Goal: Navigation & Orientation: Find specific page/section

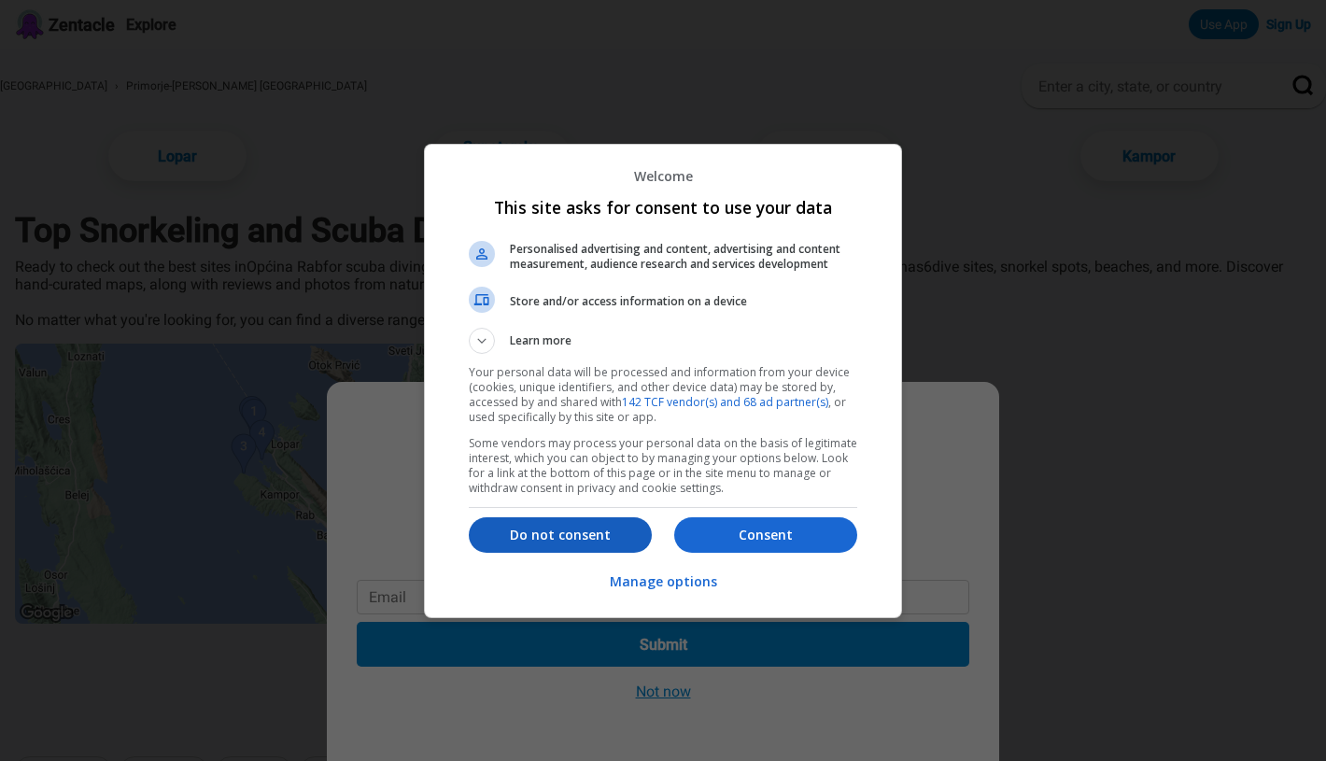
click at [609, 544] on button "Do not consent" at bounding box center [560, 534] width 183 height 35
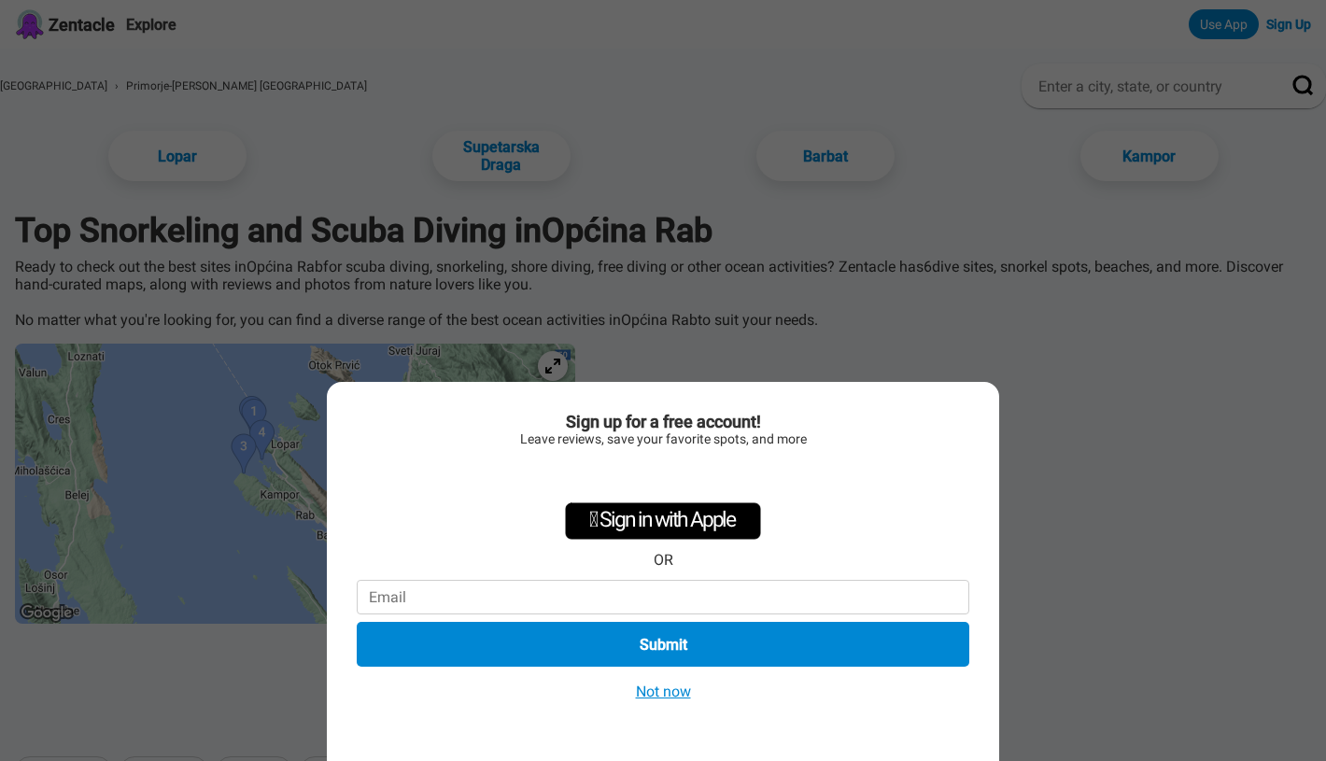
click at [670, 693] on button "Not now" at bounding box center [663, 692] width 66 height 20
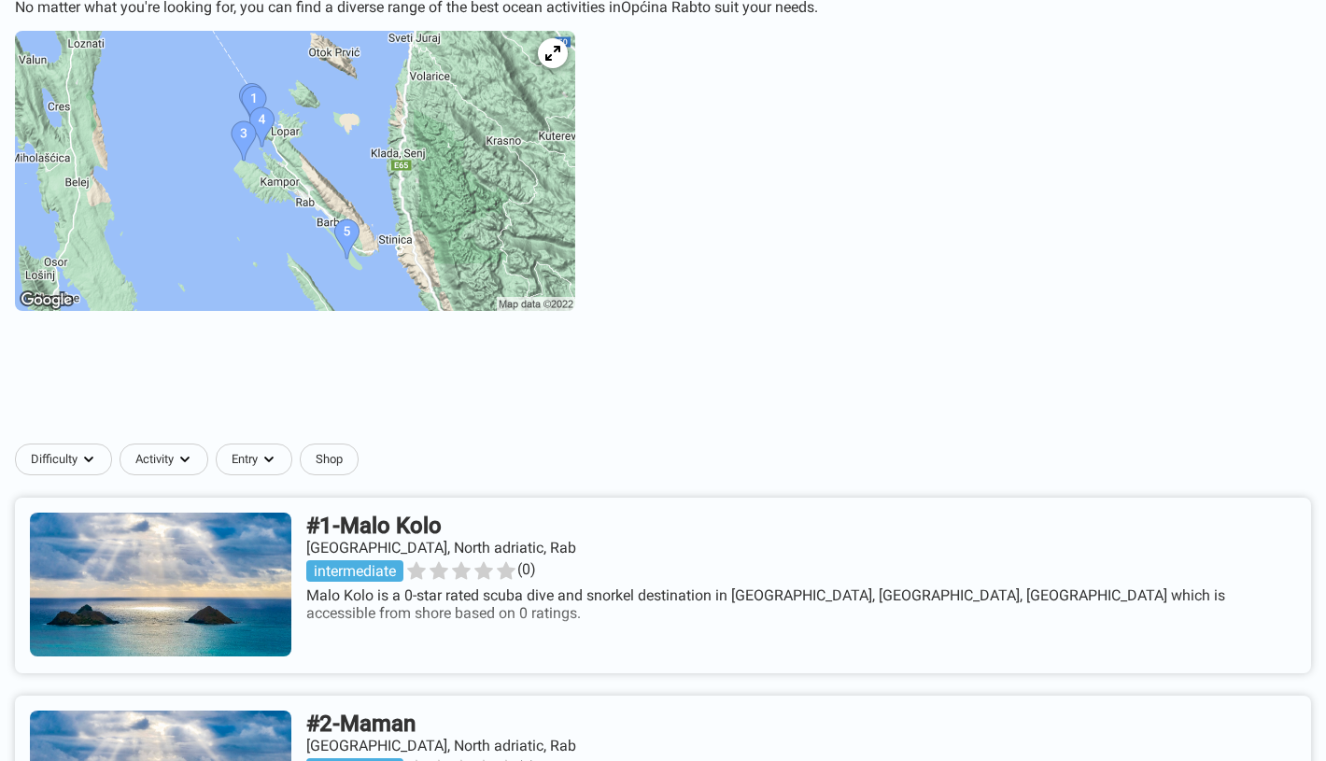
scroll to position [312, 0]
click at [561, 58] on icon at bounding box center [552, 55] width 18 height 18
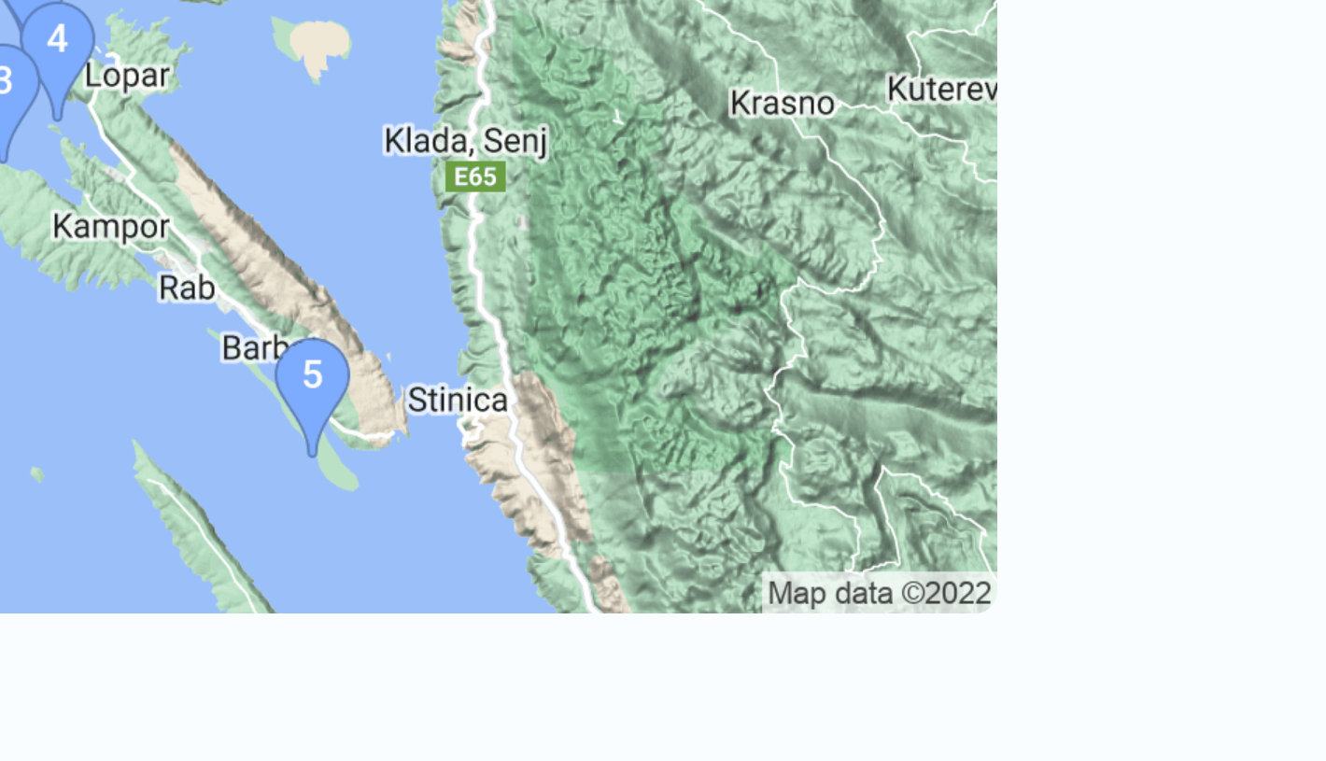
drag, startPoint x: 89, startPoint y: 77, endPoint x: 101, endPoint y: 126, distance: 50.0
click at [119, 221] on img at bounding box center [295, 361] width 560 height 280
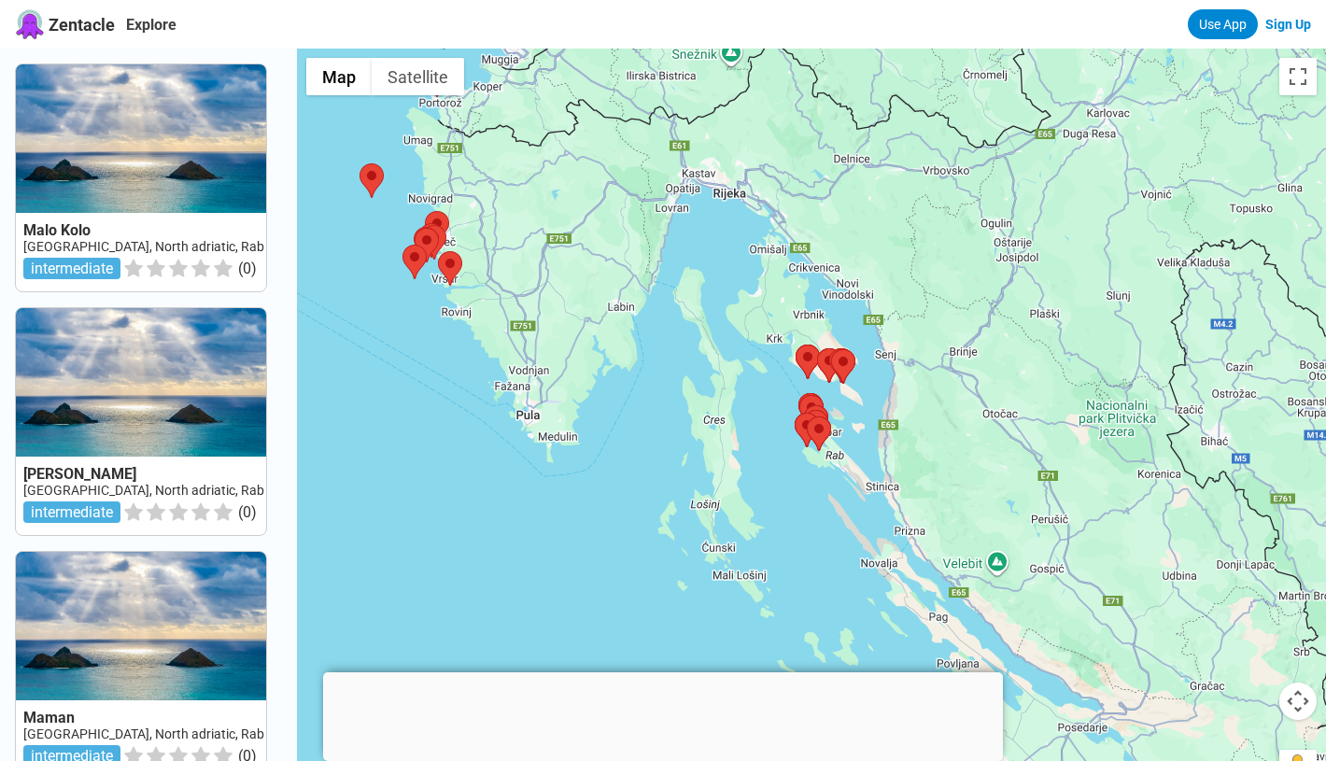
click at [662, 672] on div at bounding box center [663, 672] width 680 height 0
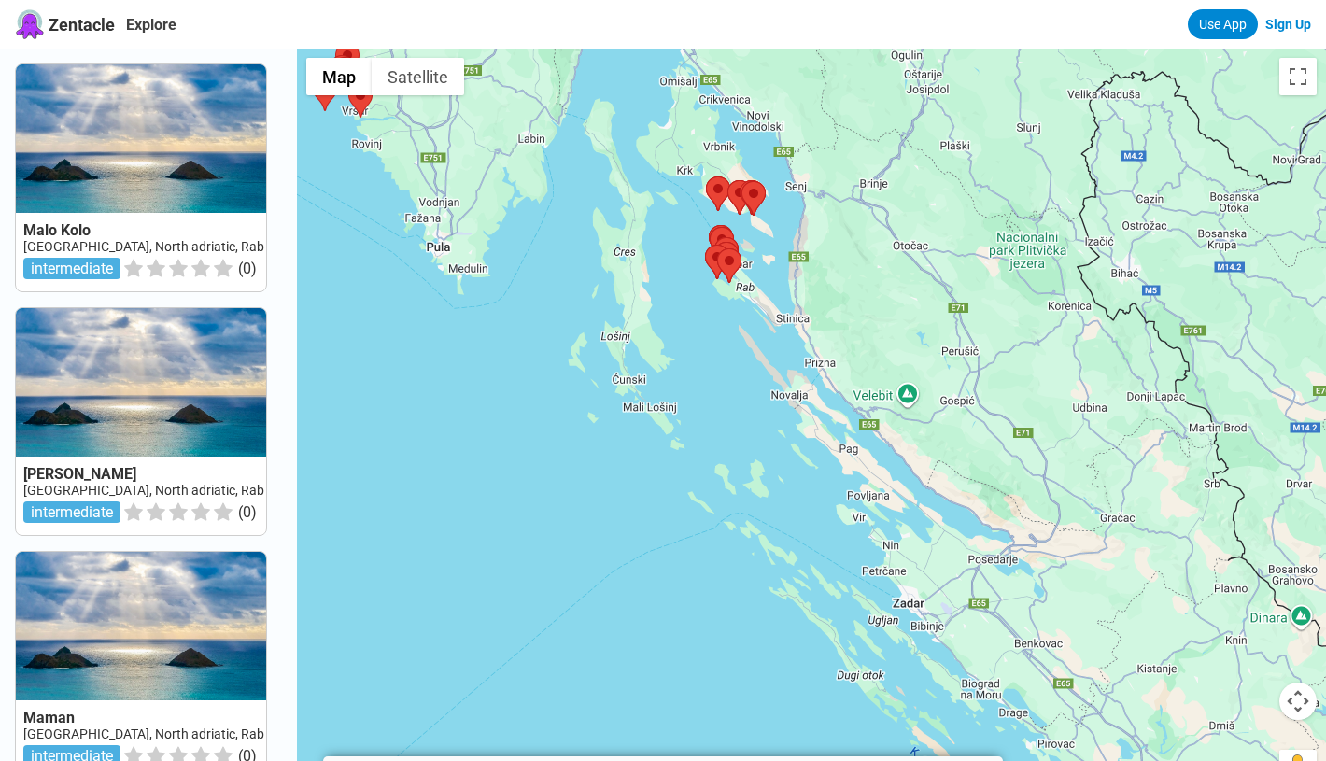
drag, startPoint x: 1194, startPoint y: 697, endPoint x: 1104, endPoint y: 525, distance: 194.2
click at [1104, 525] on div at bounding box center [811, 429] width 1029 height 761
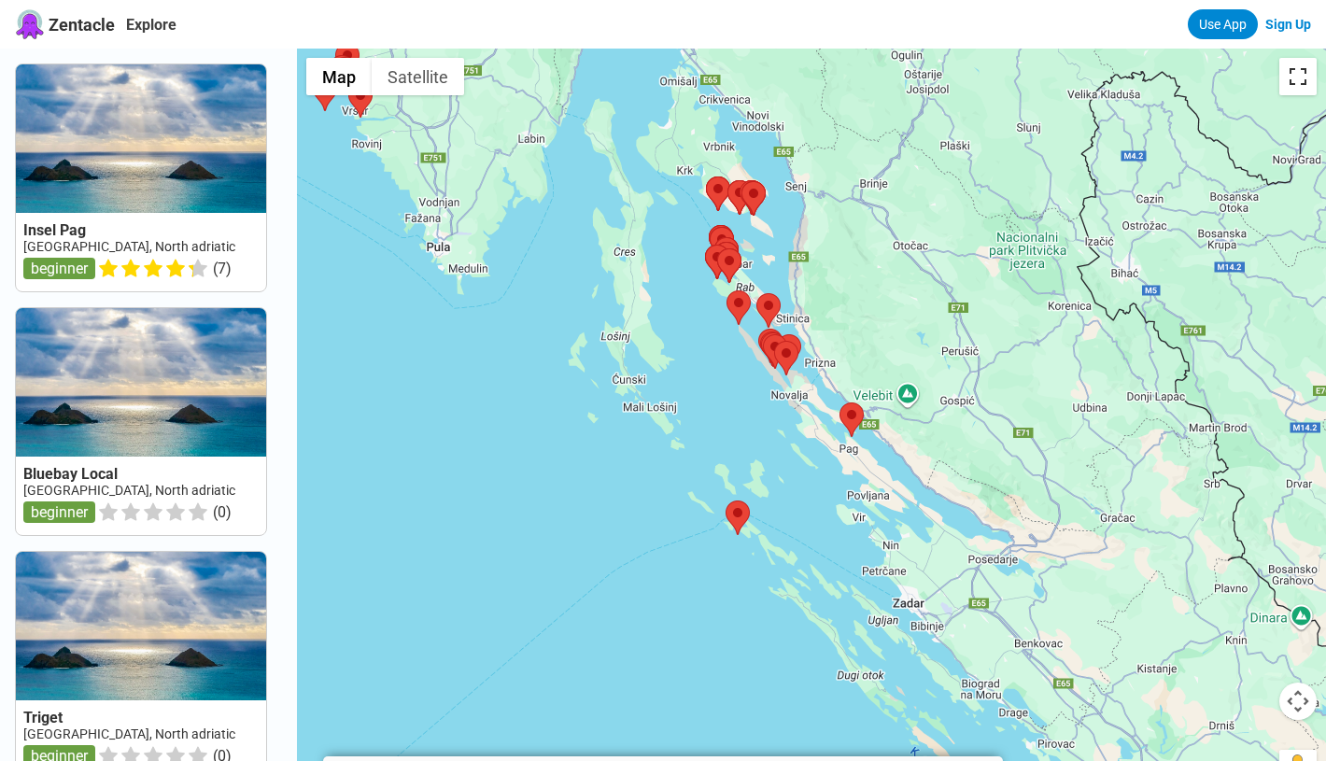
click at [1294, 85] on button "Toggle fullscreen view" at bounding box center [1297, 76] width 37 height 37
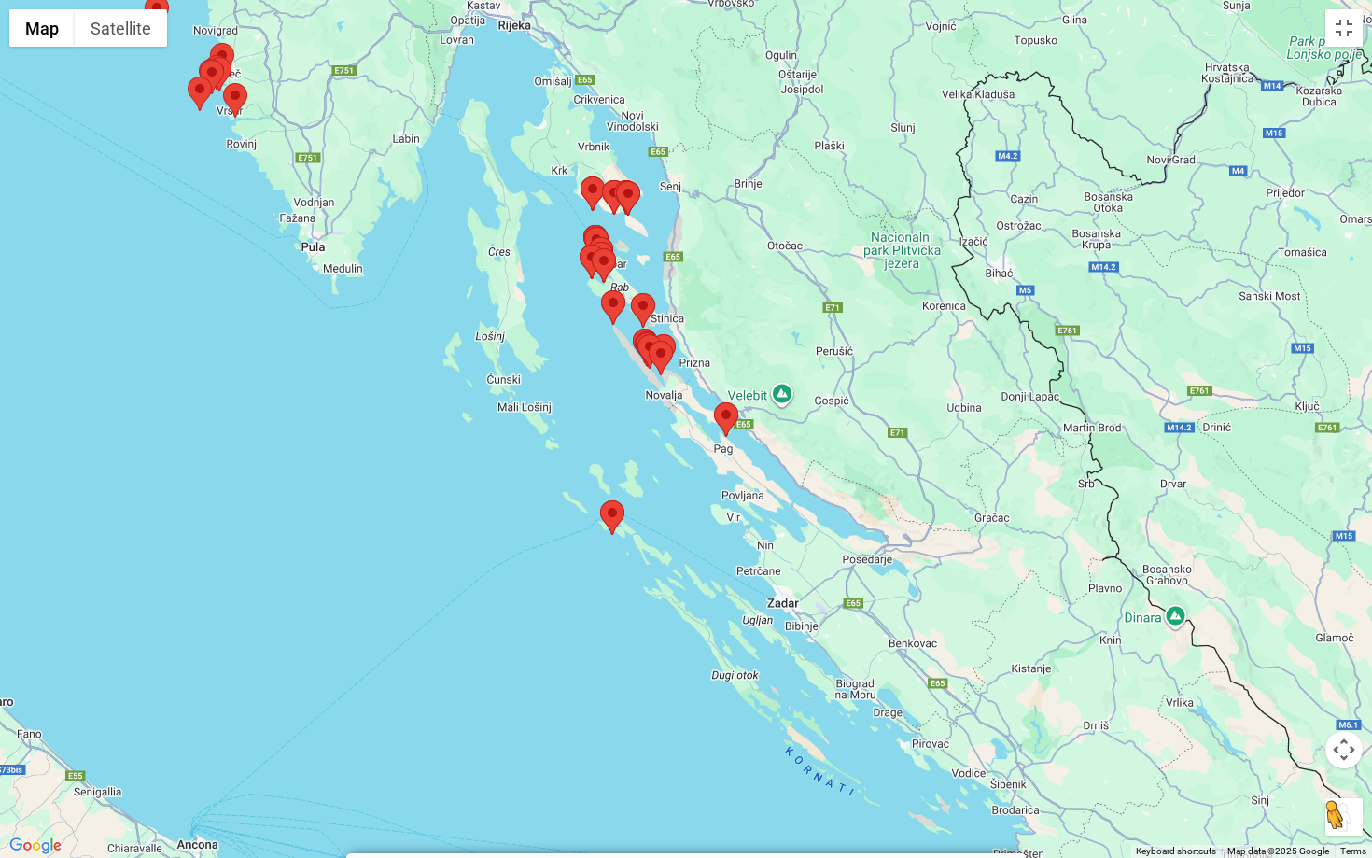
click at [1325, 760] on button "Drag Pegman onto the map to open Street View" at bounding box center [1344, 816] width 37 height 37
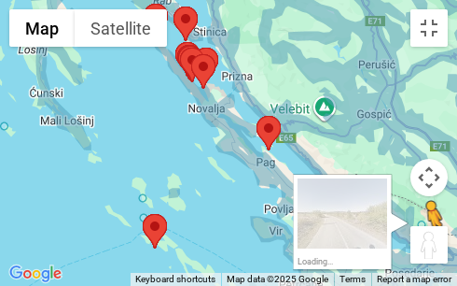
click at [429, 246] on button "Drag Pegman onto the map to open Street View" at bounding box center [429, 244] width 37 height 37
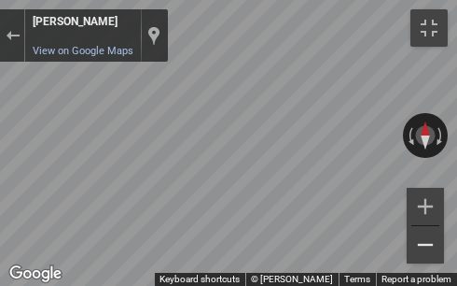
click at [423, 244] on button "Zoom out" at bounding box center [425, 244] width 37 height 37
click at [425, 26] on button "Toggle fullscreen view" at bounding box center [429, 27] width 37 height 37
